Goal: Check status: Check status

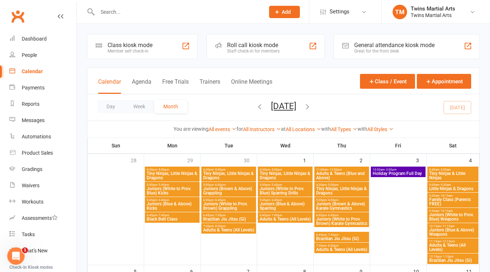
click at [237, 45] on div "Roll call kiosk mode" at bounding box center [253, 45] width 53 height 7
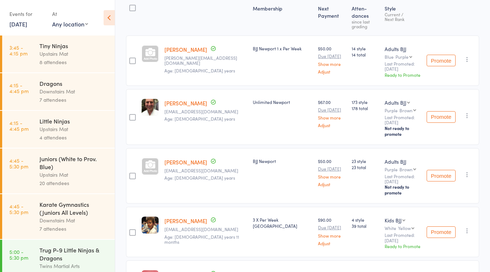
click at [18, 24] on link "[DATE]" at bounding box center [18, 24] width 18 height 8
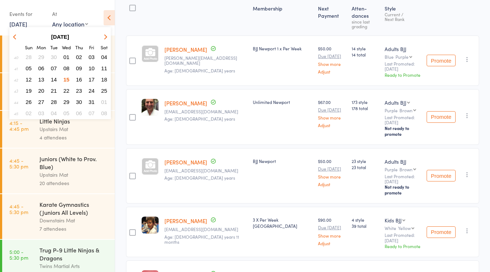
click at [78, 79] on span "16" at bounding box center [79, 79] width 6 height 6
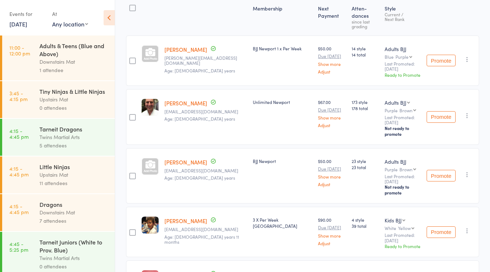
click at [67, 112] on div "0 attendees" at bounding box center [73, 108] width 69 height 8
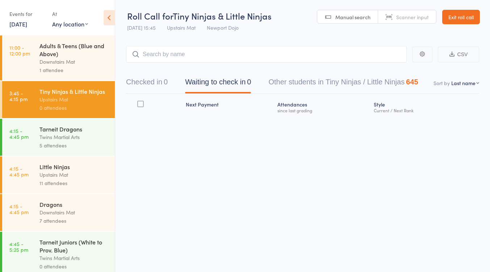
click at [68, 187] on div "11 attendees" at bounding box center [73, 183] width 69 height 8
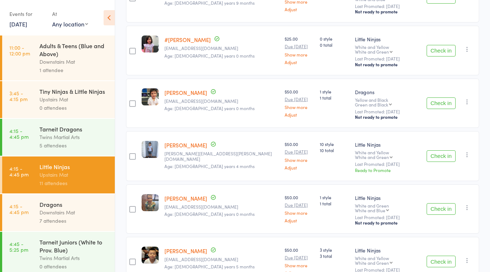
scroll to position [422, 0]
click at [60, 208] on div "Dragons" at bounding box center [73, 204] width 69 height 8
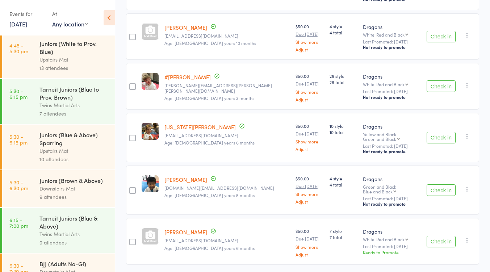
scroll to position [386, 0]
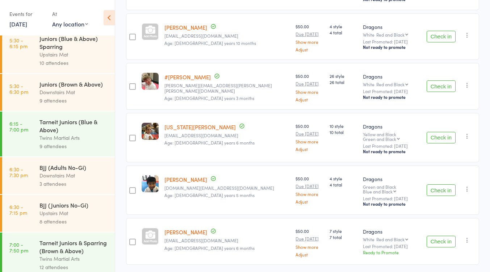
click at [74, 180] on div "Downstairs Mat" at bounding box center [73, 175] width 69 height 8
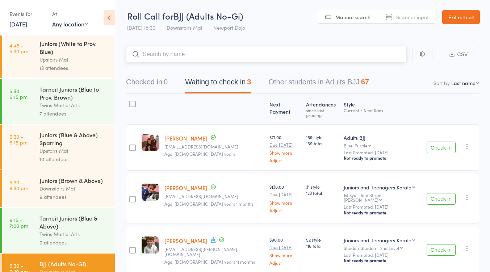
scroll to position [386, 0]
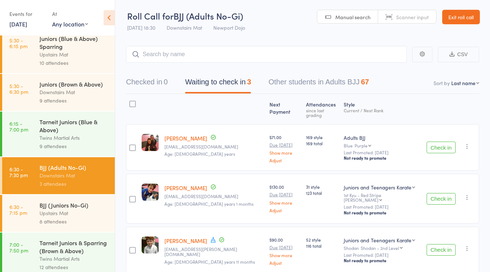
click at [62, 209] on div "BJJ (Juniors No-Gi)" at bounding box center [73, 205] width 69 height 8
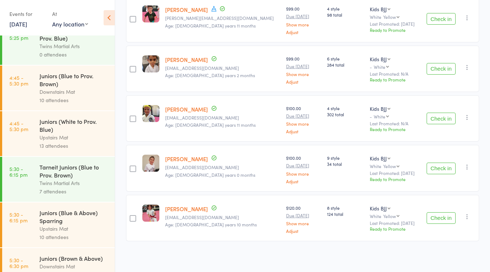
scroll to position [66, 0]
